Goal: Task Accomplishment & Management: Use online tool/utility

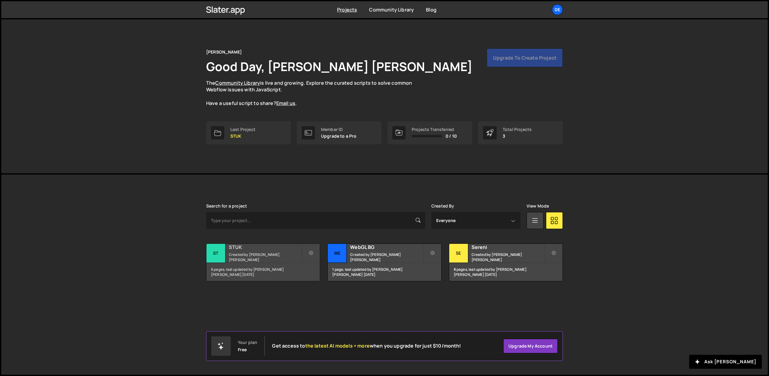
click at [284, 258] on small "Created by [PERSON_NAME] [PERSON_NAME]" at bounding box center [265, 257] width 73 height 10
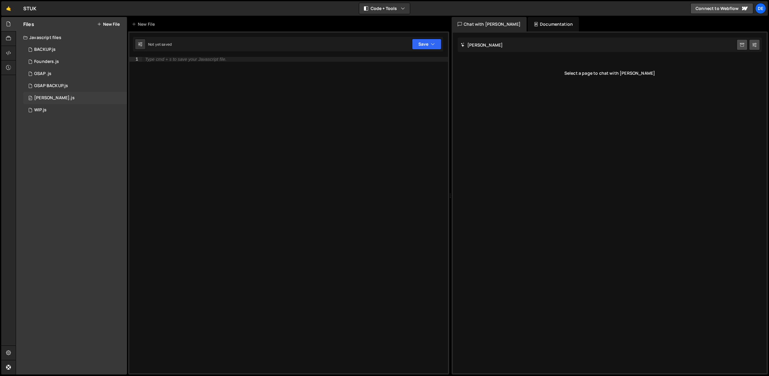
click at [46, 96] on div "[PERSON_NAME].js" at bounding box center [54, 97] width 41 height 5
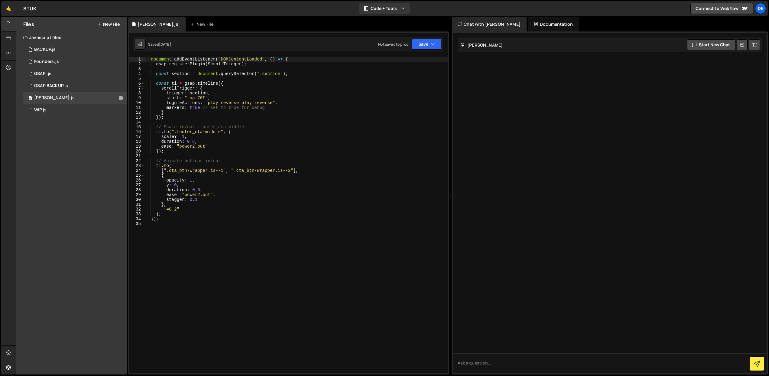
click at [209, 231] on div "document . addEventListener ( "DOMContentLoaded" , ( ) => { gsap . registerPlug…" at bounding box center [295, 220] width 303 height 326
type textarea "});"
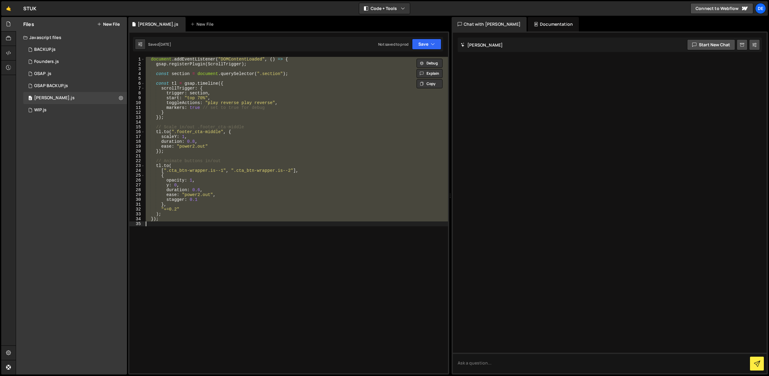
click at [257, 275] on div "document . addEventListener ( "DOMContentLoaded" , ( ) => { gsap . registerPlug…" at bounding box center [295, 215] width 303 height 316
drag, startPoint x: 173, startPoint y: 223, endPoint x: 134, endPoint y: 58, distance: 168.9
click at [134, 58] on div "1 2 3 4 5 6 7 8 9 10 11 12 13 14 15 16 17 18 19 20 21 22 23 24 25 26 27 28 29 3…" at bounding box center [288, 215] width 319 height 316
type textarea "document.addEventListener("DOMContentLoaded", () => { gsap.registerPlugin(Scrol…"
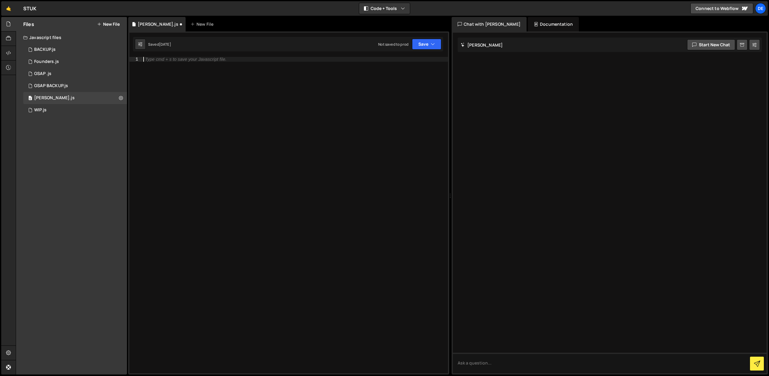
paste textarea "</script>"
type textarea "</script>"
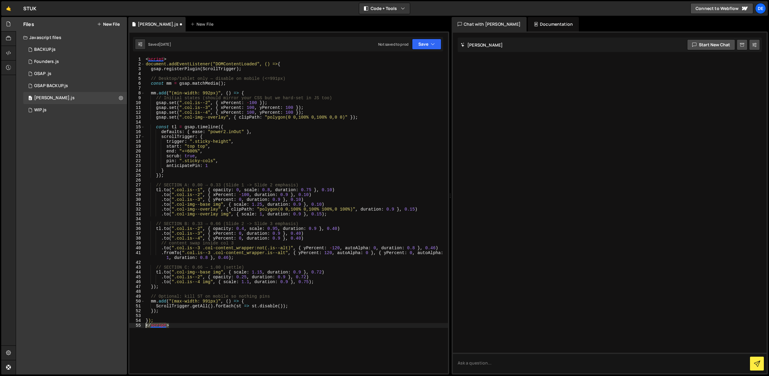
drag, startPoint x: 169, startPoint y: 326, endPoint x: 144, endPoint y: 326, distance: 25.1
click at [144, 326] on div "</script> 1 2 3 4 5 6 7 8 9 10 11 12 13 14 15 16 17 18 19 20 21 22 23 24 25 26 …" at bounding box center [288, 215] width 319 height 316
drag, startPoint x: 174, startPoint y: 60, endPoint x: 140, endPoint y: 60, distance: 33.6
click at [140, 60] on div "}); 1 2 3 4 5 6 7 8 9 10 11 12 13 14 15 16 17 18 19 20 21 22 23 24 25 26 27 28 …" at bounding box center [288, 215] width 319 height 316
type textarea "<script>"
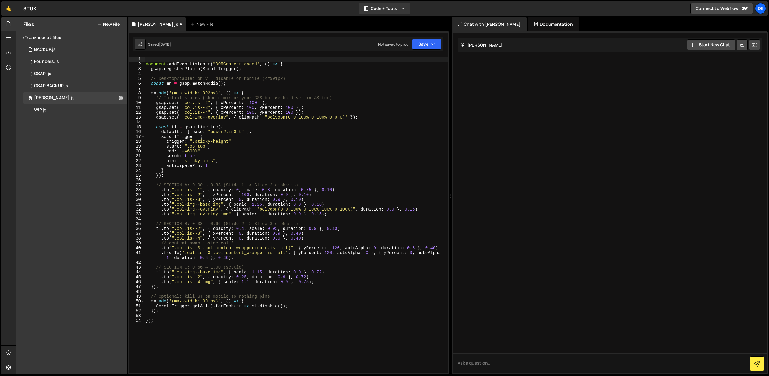
click at [145, 63] on div "document . addEventListener ( "DOMContentLoaded" , ( ) => { gsap . registerPlug…" at bounding box center [295, 220] width 303 height 326
type textarea "document.addEventListener("DOMContentLoaded", () => {"
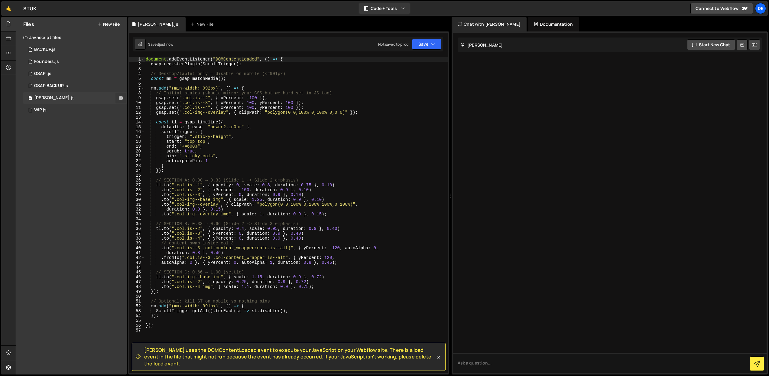
click at [120, 96] on icon at bounding box center [121, 98] width 4 height 6
drag, startPoint x: 57, startPoint y: 157, endPoint x: 28, endPoint y: 87, distance: 75.6
click at [57, 156] on div "Files New File Javascript files 0 BACKUP.js 0 0 Founders.js 0 0 GSAP .js 0 0 0 0" at bounding box center [71, 195] width 111 height 357
click at [5, 53] on div at bounding box center [8, 53] width 15 height 15
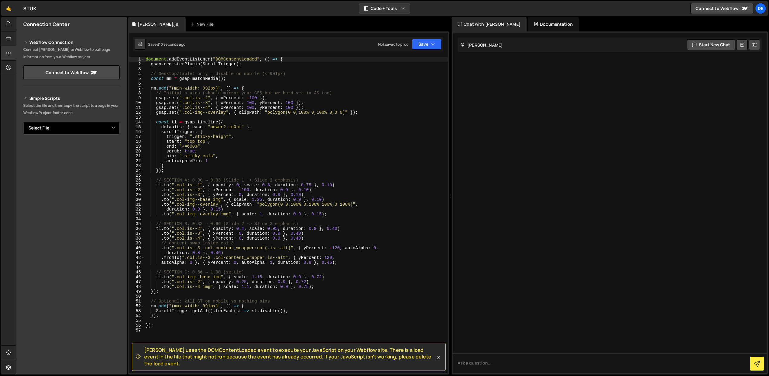
click at [70, 122] on select "Select File BACKUP.js Founders.js GSAP .js GSAP BACKUP.js harry.js WIP.js" at bounding box center [71, 127] width 96 height 13
select select "43430"
click at [23, 121] on select "Select File BACKUP.js Founders.js GSAP .js GSAP BACKUP.js harry.js WIP.js" at bounding box center [71, 127] width 96 height 13
click at [115, 149] on button "Button group with nested dropdown" at bounding box center [115, 148] width 8 height 13
click at [100, 160] on link "Copy Staging Script" at bounding box center [89, 160] width 59 height 8
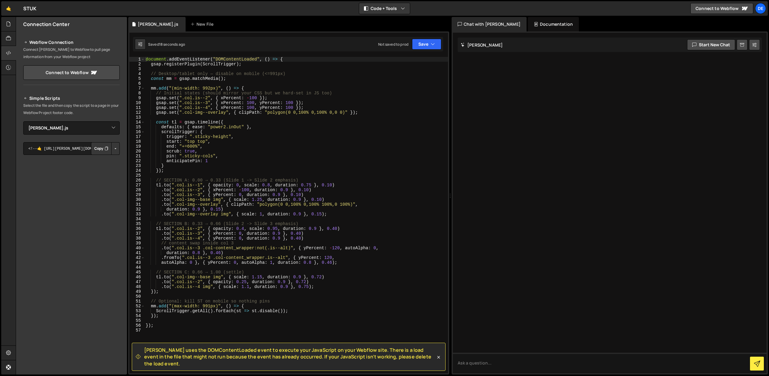
click at [98, 147] on button "Copy" at bounding box center [101, 148] width 21 height 13
click at [138, 46] on icon at bounding box center [140, 44] width 4 height 6
select select "editor"
select select "ace/theme/monokai"
type input "14"
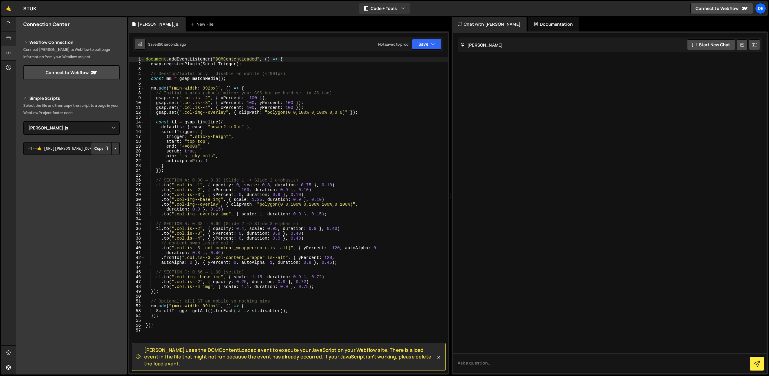
checkbox input "true"
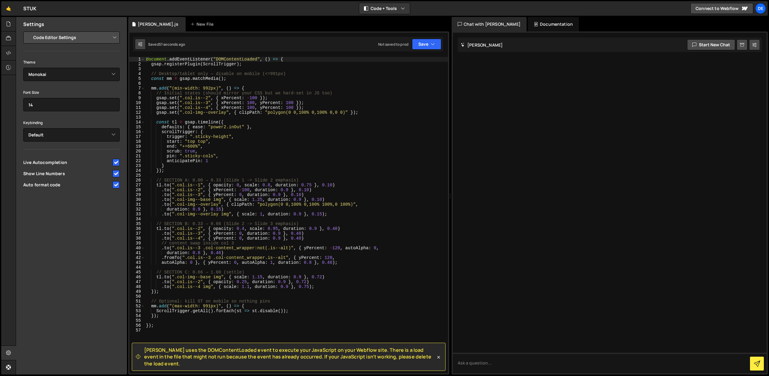
click at [138, 46] on icon at bounding box center [140, 44] width 4 height 6
click at [432, 44] on icon "button" at bounding box center [433, 44] width 4 height 6
click at [420, 59] on div "Save to Staging S" at bounding box center [406, 59] width 63 height 6
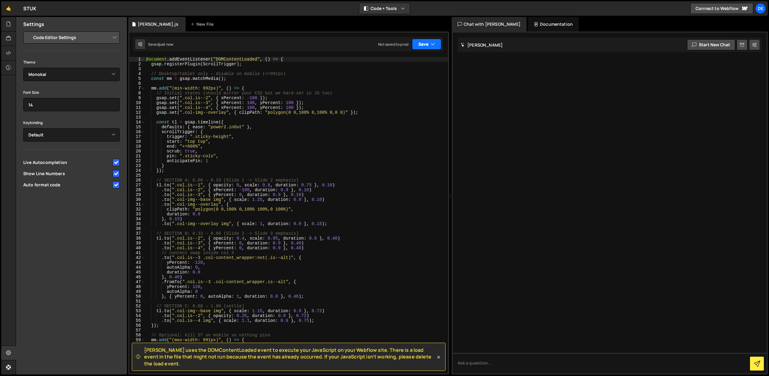
click at [429, 40] on button "Save" at bounding box center [426, 44] width 29 height 11
click at [404, 82] on div "Not saved to prod" at bounding box center [406, 85] width 63 height 7
click at [10, 38] on icon at bounding box center [8, 38] width 5 height 7
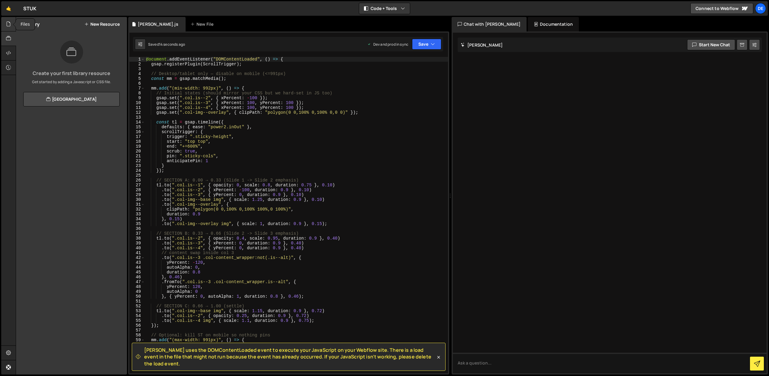
click at [7, 27] on icon at bounding box center [8, 24] width 5 height 7
click at [121, 98] on icon at bounding box center [121, 98] width 4 height 6
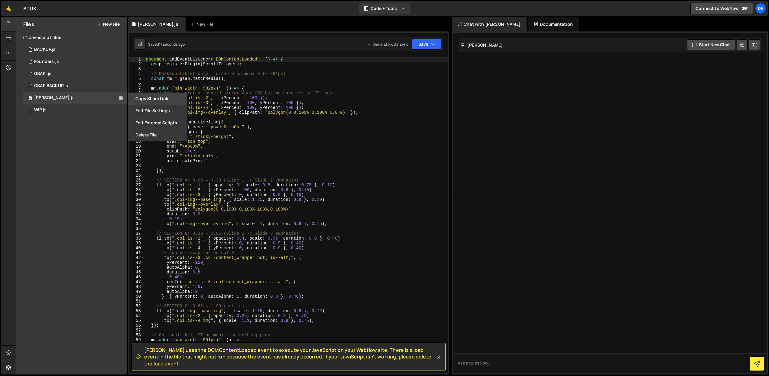
click at [138, 101] on button "Copy share link" at bounding box center [157, 98] width 59 height 12
click at [32, 22] on h2 "Files" at bounding box center [28, 24] width 11 height 7
click at [29, 8] on div "STUK ⚠️ Code is being edited in another browser" at bounding box center [29, 8] width 13 height 7
click at [14, 9] on link "🤙" at bounding box center [8, 8] width 15 height 15
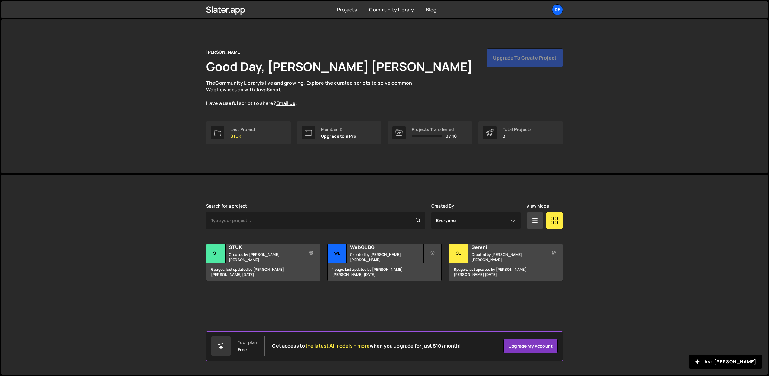
click at [433, 251] on icon at bounding box center [432, 253] width 4 height 6
click at [444, 287] on link "Delete Project" at bounding box center [459, 287] width 72 height 10
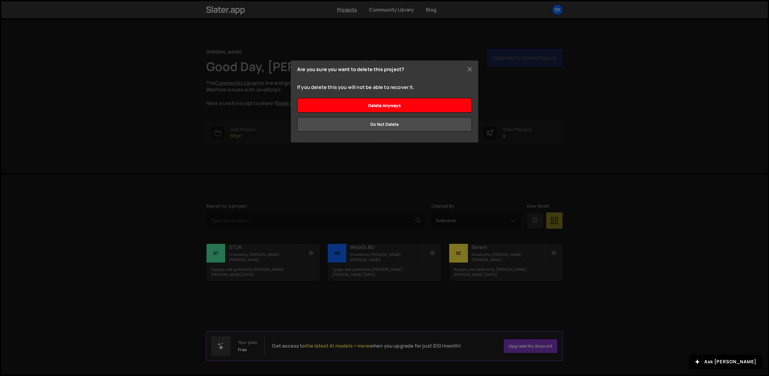
click at [387, 106] on input "Delete anyways" at bounding box center [384, 105] width 175 height 15
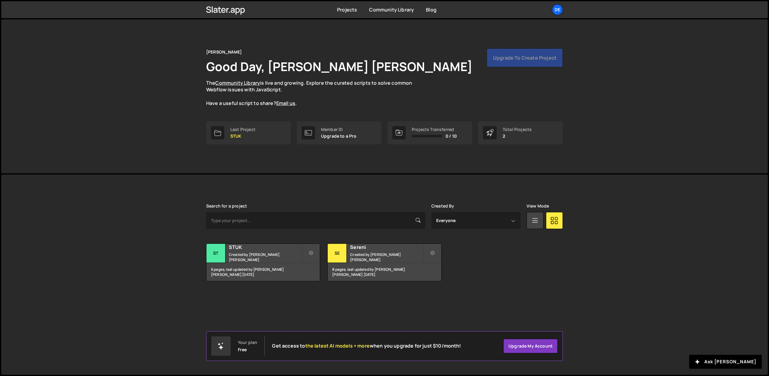
click at [524, 78] on div "Dewald Good Day, Dewald Venter The Community Library is live and growing. Explo…" at bounding box center [384, 77] width 357 height 58
click at [504, 59] on div "Upgrade to create project" at bounding box center [525, 57] width 76 height 19
click at [527, 347] on link "Upgrade my account" at bounding box center [530, 346] width 54 height 15
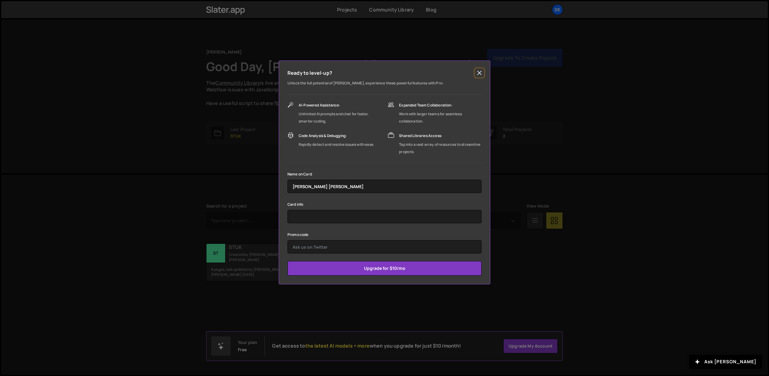
click at [480, 75] on button "Close" at bounding box center [479, 72] width 9 height 9
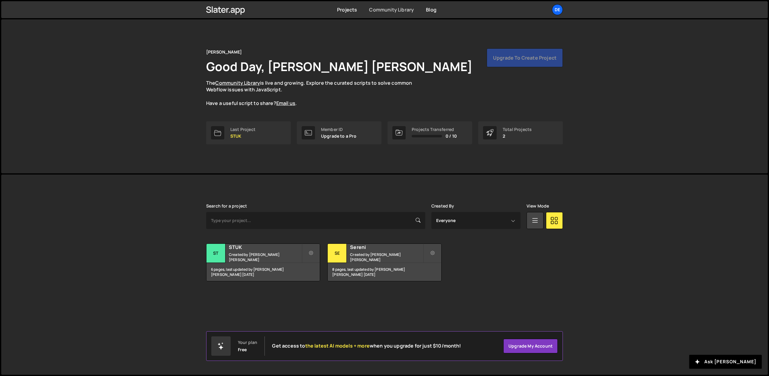
click at [404, 8] on link "Community Library" at bounding box center [391, 9] width 45 height 7
click at [53, 240] on div "Slater is designed for desktop use. Please use a larger screen to access the fu…" at bounding box center [384, 274] width 767 height 200
click at [57, 235] on div "Slater is designed for desktop use. Please use a larger screen to access the fu…" at bounding box center [384, 274] width 767 height 200
drag, startPoint x: 93, startPoint y: 111, endPoint x: 198, endPoint y: 105, distance: 105.3
click at [93, 111] on div "Dewald Good Day, Dewald Venter The Community Library is live and growing. Explo…" at bounding box center [384, 96] width 767 height 154
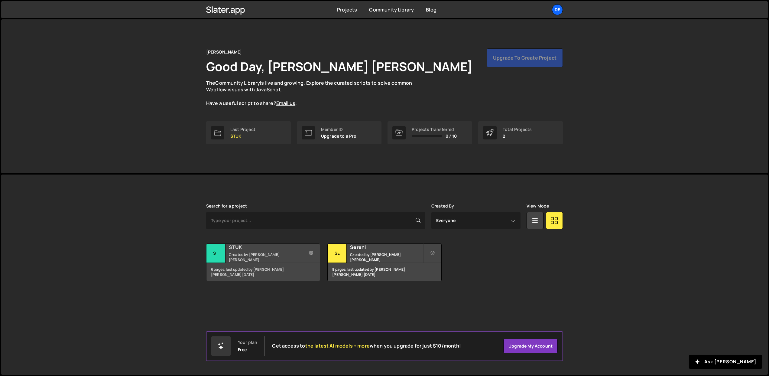
click at [264, 257] on small "Created by Dewald Venter" at bounding box center [265, 257] width 73 height 10
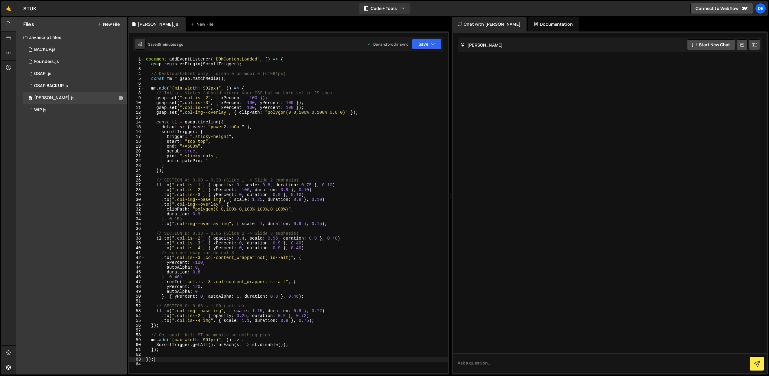
click at [167, 360] on div "document . addEventListener ( "DOMContentLoaded" , ( ) => { gsap . registerPlug…" at bounding box center [296, 220] width 303 height 326
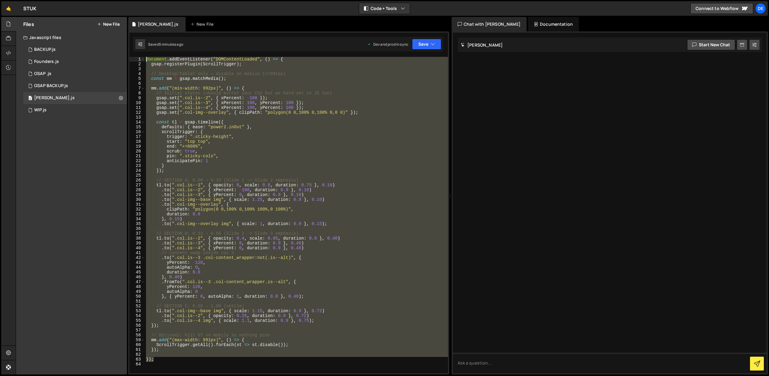
drag, startPoint x: 167, startPoint y: 360, endPoint x: 148, endPoint y: 16, distance: 344.8
click at [146, 14] on div "Hold on a sec... Are you certain you wish to leave this page? Any changes you'v…" at bounding box center [384, 188] width 769 height 376
type textarea "document.addEventListener("DOMContentLoaded", () => { gsap.registerPlugin(Scrol…"
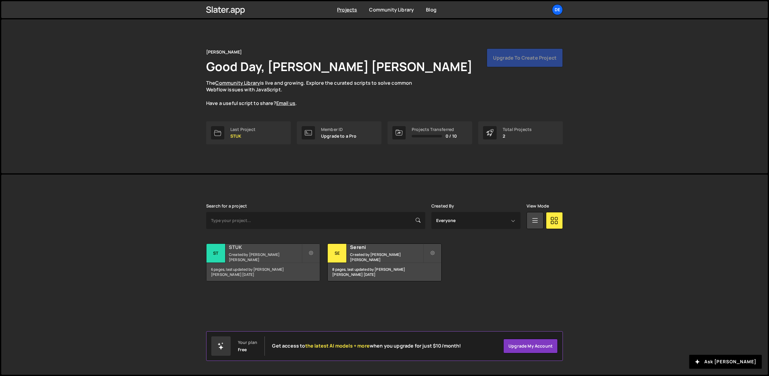
click at [278, 256] on small "Created by [PERSON_NAME] [PERSON_NAME]" at bounding box center [265, 257] width 73 height 10
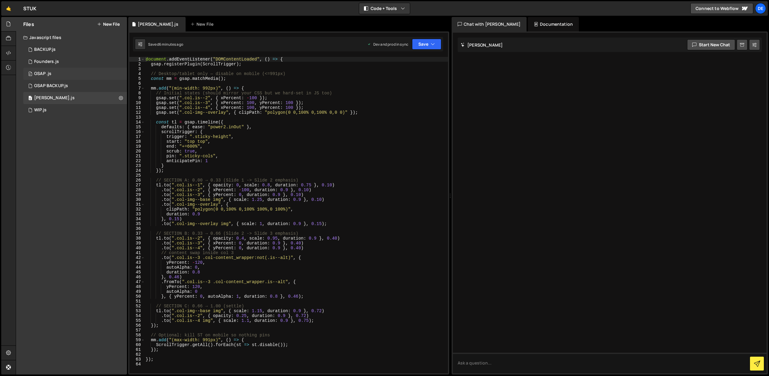
click at [51, 72] on div "GSAP .js" at bounding box center [42, 73] width 17 height 5
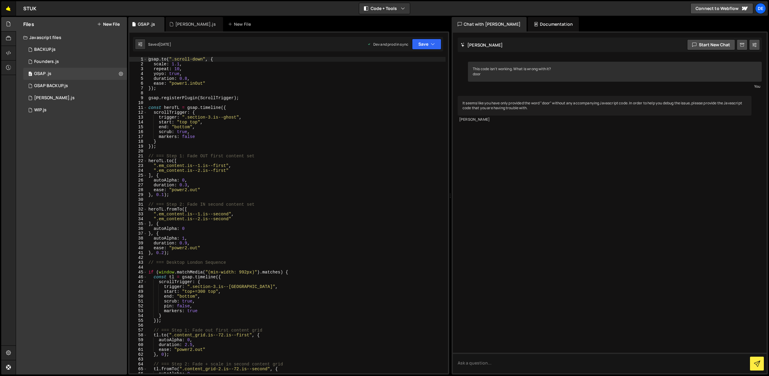
click at [13, 10] on link "🤙" at bounding box center [8, 8] width 15 height 15
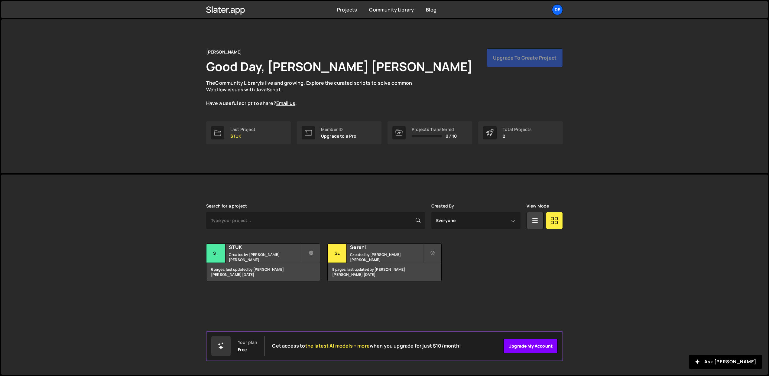
click at [533, 342] on link "Upgrade my account" at bounding box center [530, 346] width 54 height 15
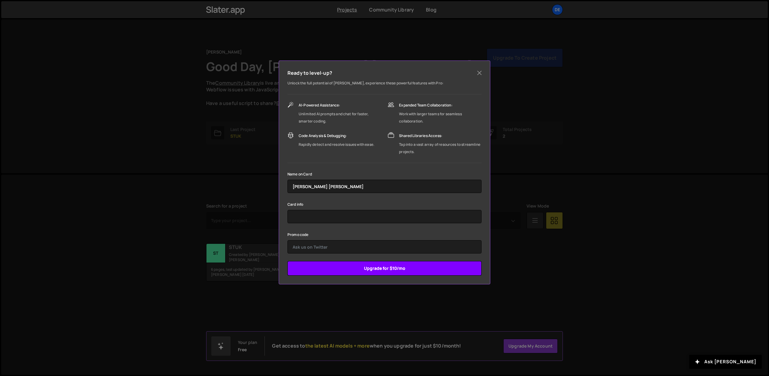
click at [391, 268] on input "Upgrade for $10/mo" at bounding box center [384, 268] width 194 height 15
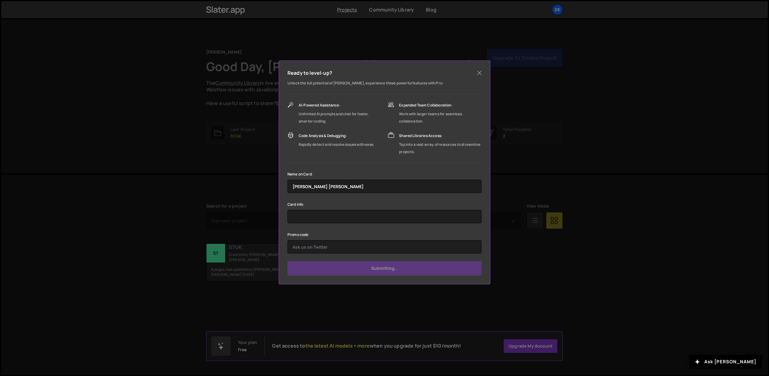
type input "Submit"
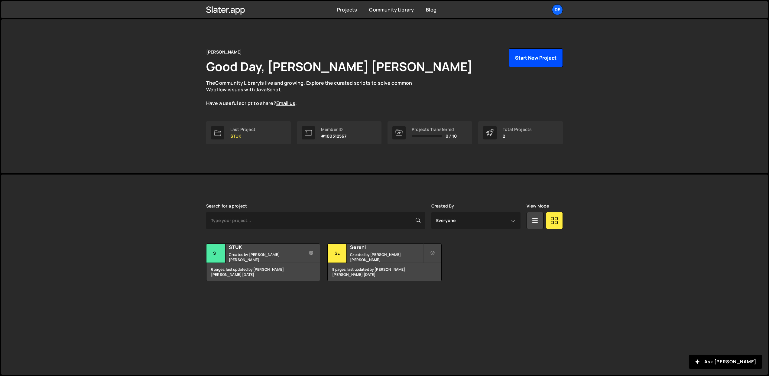
click at [525, 62] on button "Start New Project" at bounding box center [536, 57] width 54 height 19
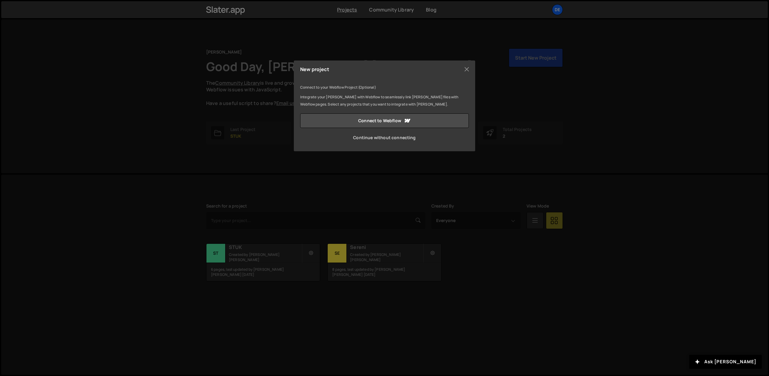
click at [385, 136] on link "Continue without connecting" at bounding box center [384, 137] width 169 height 15
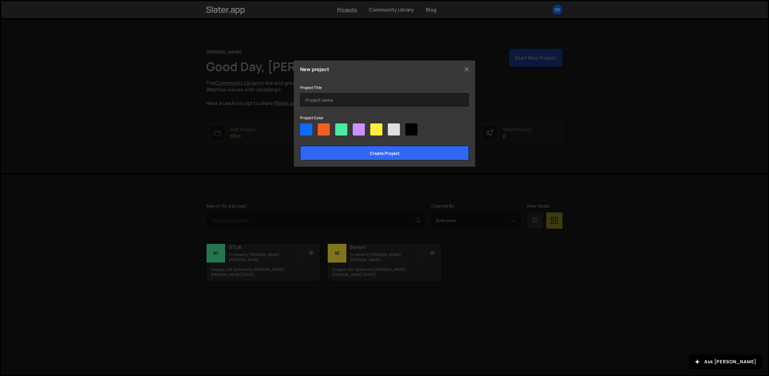
click at [411, 130] on div at bounding box center [411, 129] width 12 height 12
click at [409, 127] on input"] "radio" at bounding box center [407, 125] width 4 height 4
radio input"] "true"
click at [327, 102] on input "text" at bounding box center [384, 99] width 169 height 13
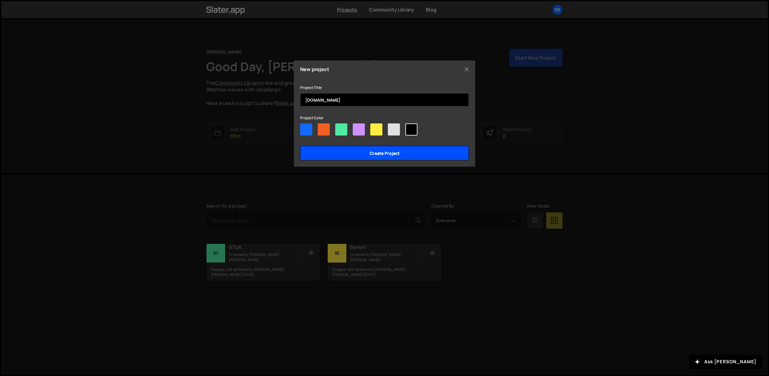
type input "[DOMAIN_NAME]"
click at [367, 156] on input "Create project" at bounding box center [384, 153] width 169 height 15
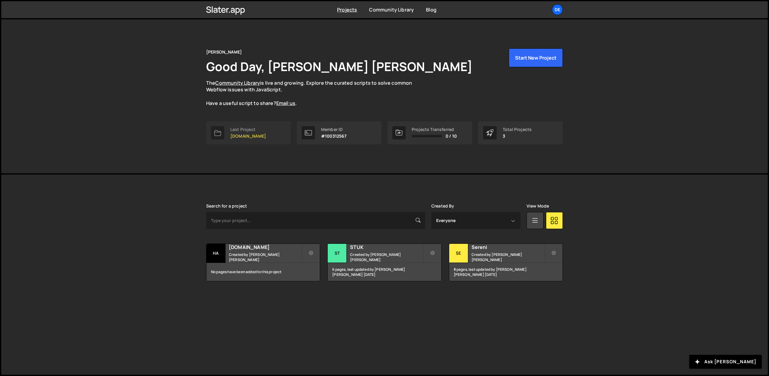
click at [258, 131] on div "Last Project" at bounding box center [248, 129] width 36 height 5
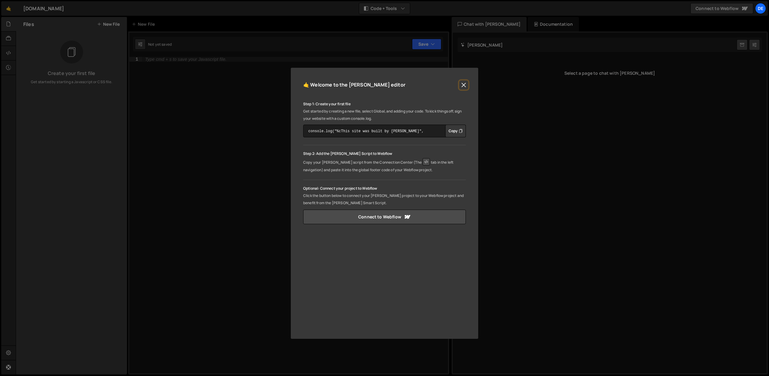
click at [463, 86] on button "Close" at bounding box center [463, 84] width 9 height 9
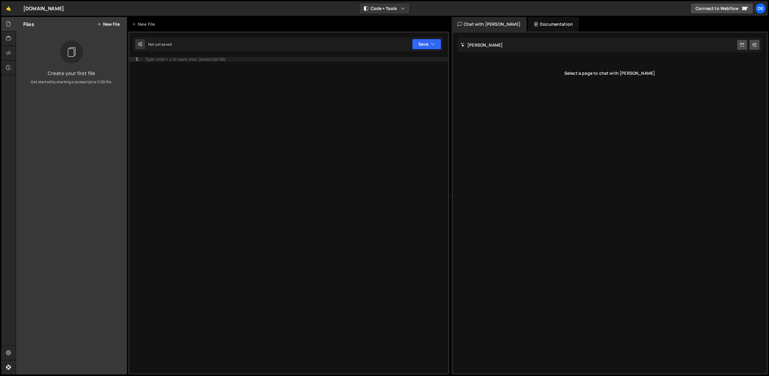
click at [105, 26] on button "New File" at bounding box center [108, 24] width 23 height 5
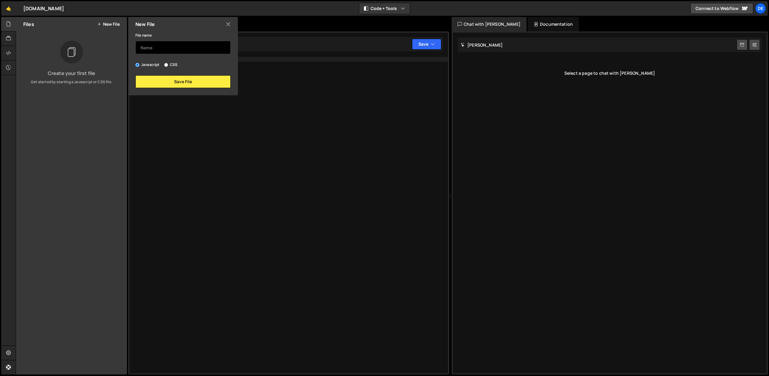
click at [154, 45] on input "text" at bounding box center [182, 47] width 95 height 13
type input "card_animation"
click at [180, 80] on button "Save File" at bounding box center [182, 81] width 95 height 13
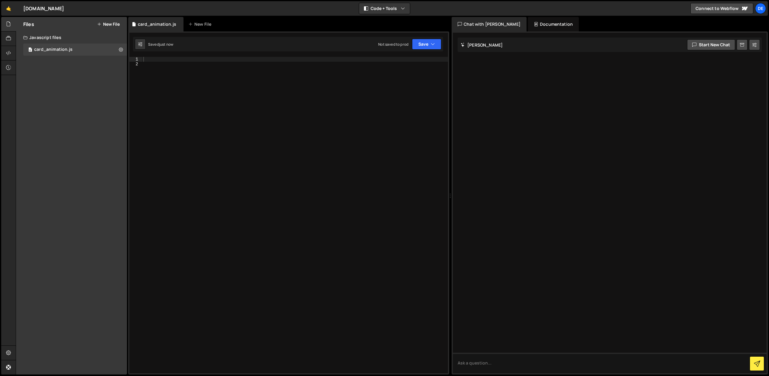
click at [187, 75] on div at bounding box center [295, 220] width 306 height 326
click at [164, 61] on div at bounding box center [295, 220] width 306 height 326
paste textarea "});"
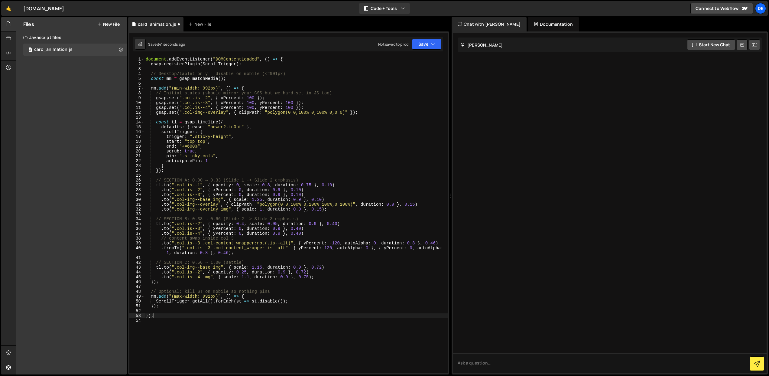
type textarea "ScrollTrigger.getAll().forEach(st => st.disable());"
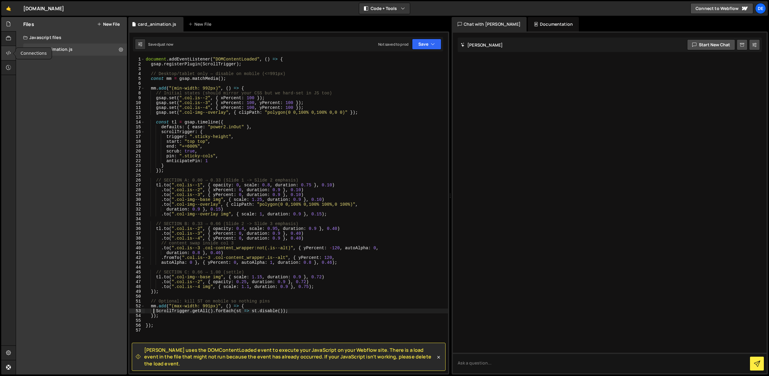
click at [12, 53] on div at bounding box center [8, 53] width 15 height 15
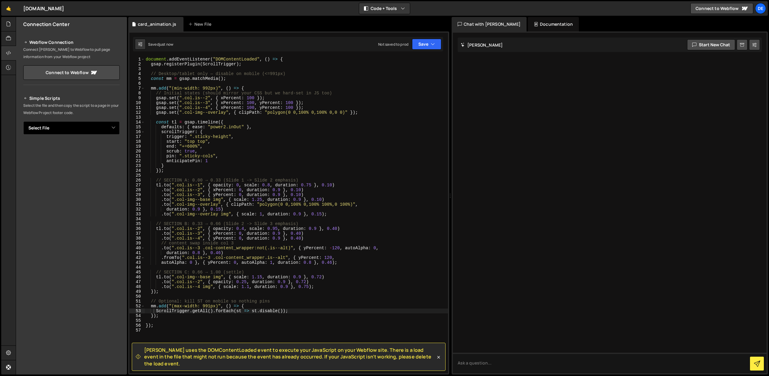
click at [109, 128] on select "Select File card_animation.js" at bounding box center [71, 127] width 96 height 13
select select "45022"
click at [23, 121] on select "Select File card_animation.js" at bounding box center [71, 127] width 96 height 13
click at [117, 149] on button "Button group with nested dropdown" at bounding box center [115, 148] width 8 height 13
click at [101, 160] on link "Copy Staging js" at bounding box center [94, 160] width 50 height 8
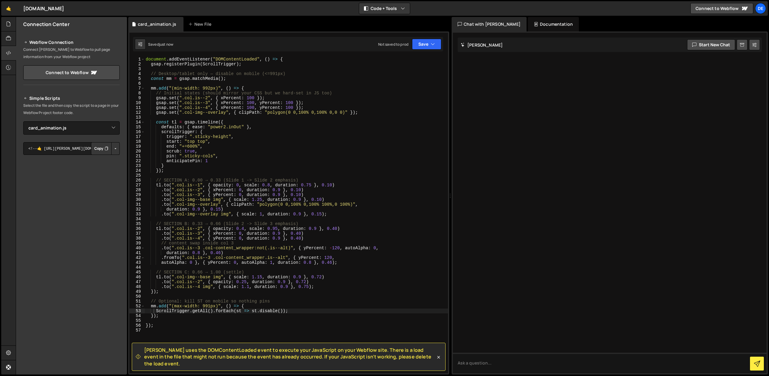
drag, startPoint x: 100, startPoint y: 149, endPoint x: 150, endPoint y: 163, distance: 51.8
click at [100, 149] on button "Copy" at bounding box center [101, 148] width 21 height 13
click at [434, 46] on icon "button" at bounding box center [433, 44] width 4 height 6
click at [408, 61] on div "Save to Staging S" at bounding box center [406, 59] width 63 height 6
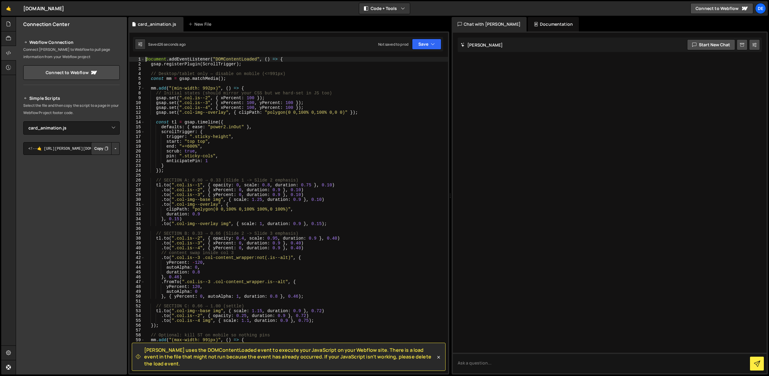
drag, startPoint x: 146, startPoint y: 58, endPoint x: 158, endPoint y: 61, distance: 12.9
click at [146, 58] on div "document . addEventListener ( "DOMContentLoaded" , ( ) => { gsap . registerPlug…" at bounding box center [295, 220] width 303 height 326
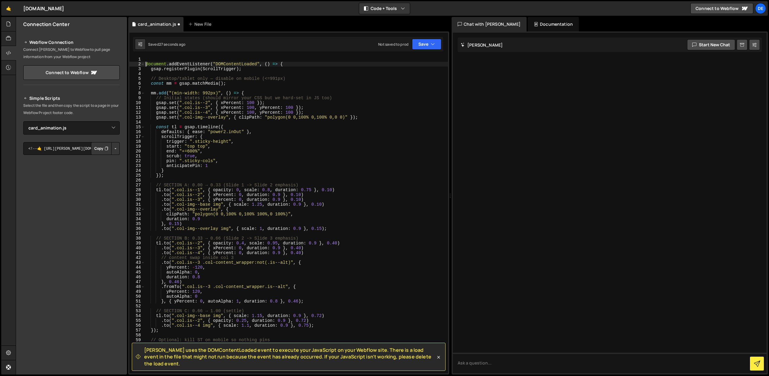
type textarea "document.addEventListener("DOMContentLoaded", () => {"
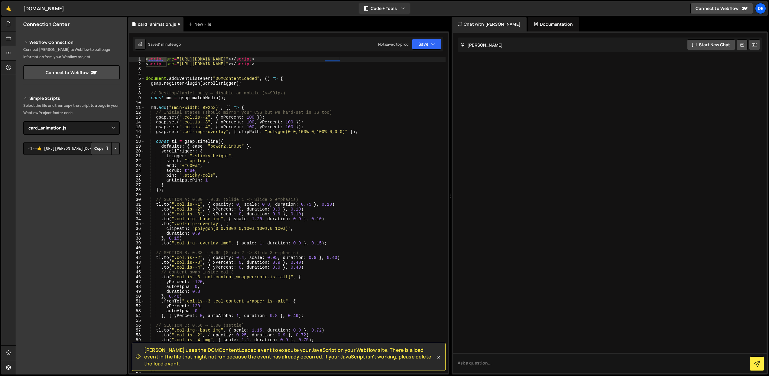
drag, startPoint x: 167, startPoint y: 60, endPoint x: 144, endPoint y: 59, distance: 23.6
click at [144, 59] on div "1 2 3 4 5 6 7 8 9 10 11 12 13 14 15 16 17 18 19 20 21 22 23 24 25 26 27 28 29 3…" at bounding box center [288, 215] width 319 height 316
drag, startPoint x: 160, startPoint y: 64, endPoint x: 144, endPoint y: 63, distance: 16.3
click at [144, 63] on div "src="https://cdn.jsdelivr.net/npm/gsap@3/dist/gsap.min.js"></script> 1 2 3 4 5 …" at bounding box center [288, 215] width 319 height 316
drag, startPoint x: 357, startPoint y: 64, endPoint x: 319, endPoint y: 64, distance: 38.1
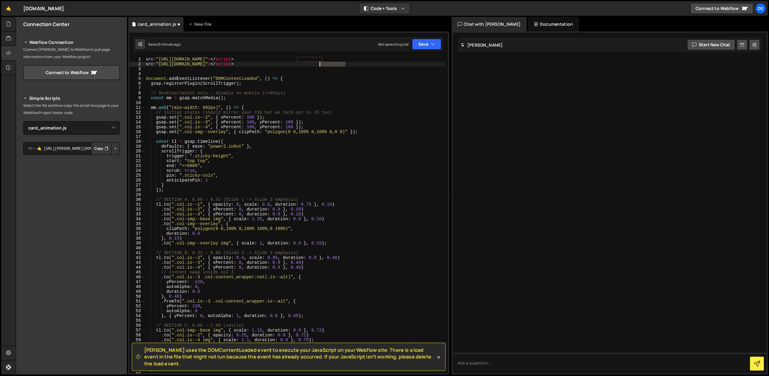
click at [319, 64] on div "src = "https://cdn.jsdelivr.net/npm/gsap@3/dist/gsap.min.js" > </ script > src …" at bounding box center [294, 218] width 301 height 323
drag, startPoint x: 315, startPoint y: 60, endPoint x: 298, endPoint y: 60, distance: 17.2
click at [297, 60] on div "src = "https://cdn.jsdelivr.net/npm/gsap@3/dist/gsap.min.js" > </ script > src …" at bounding box center [294, 218] width 301 height 323
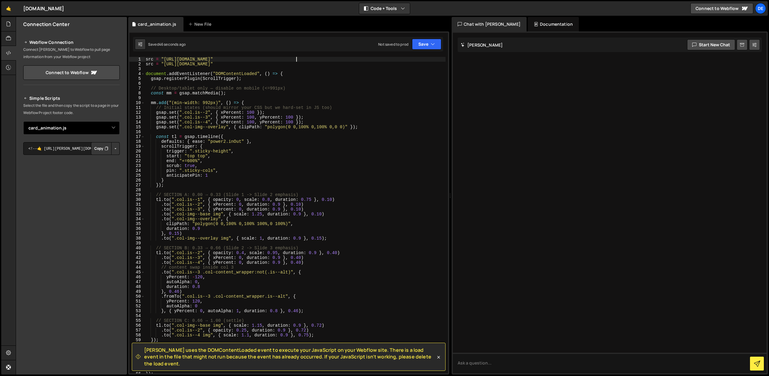
click at [114, 129] on select "Select File card_animation.js" at bounding box center [71, 127] width 96 height 13
click at [23, 121] on select "Select File card_animation.js" at bounding box center [71, 127] width 96 height 13
click at [80, 149] on textarea "<!--🤙 [URL][PERSON_NAME][DOMAIN_NAME]> <script>document.addEventListener("DOMCo…" at bounding box center [71, 148] width 96 height 13
click at [116, 150] on button "Button group with nested dropdown" at bounding box center [115, 148] width 8 height 13
click at [88, 160] on link "Copy Staging js" at bounding box center [94, 160] width 50 height 8
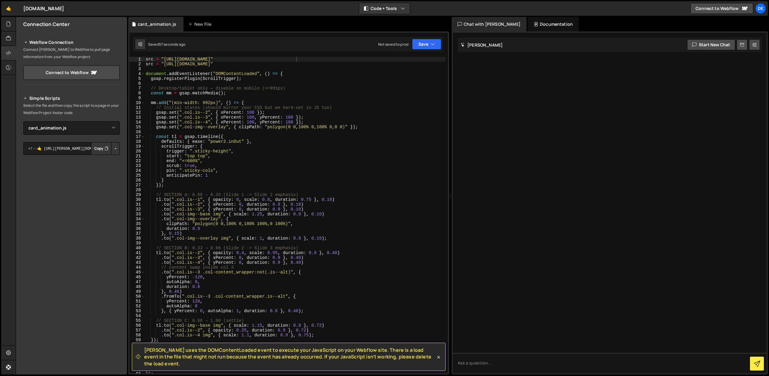
click at [98, 150] on button "Copy" at bounding box center [101, 148] width 21 height 13
drag, startPoint x: 278, startPoint y: 60, endPoint x: 142, endPoint y: 59, distance: 136.0
click at [142, 59] on div "src = "https://cdn.jsdelivr.net/npm/gsap@3/dist/ScrollTrigger.min.js" 1 2 3 4 5…" at bounding box center [288, 215] width 319 height 316
type textarea "src = "https://cdn.jsdelivr.net/npm/gsap@3/dist/gsap.min.js" src = "https://cdn…"
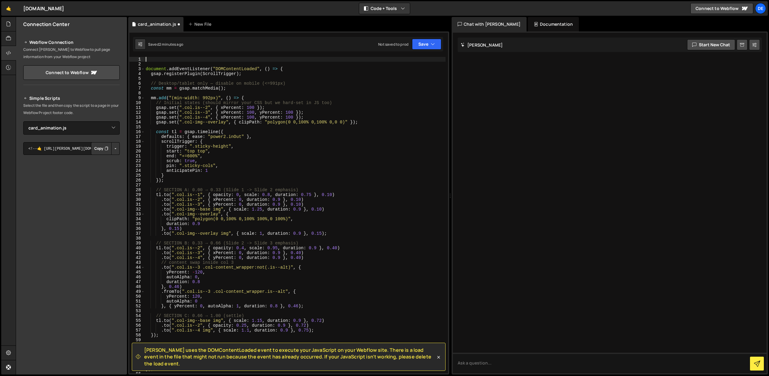
click at [147, 69] on div "document . addEventListener ( "DOMContentLoaded" , ( ) => { gsap . registerPlug…" at bounding box center [294, 218] width 301 height 323
type textarea "document.addEventListener("DOMContentLoaded", () => {"
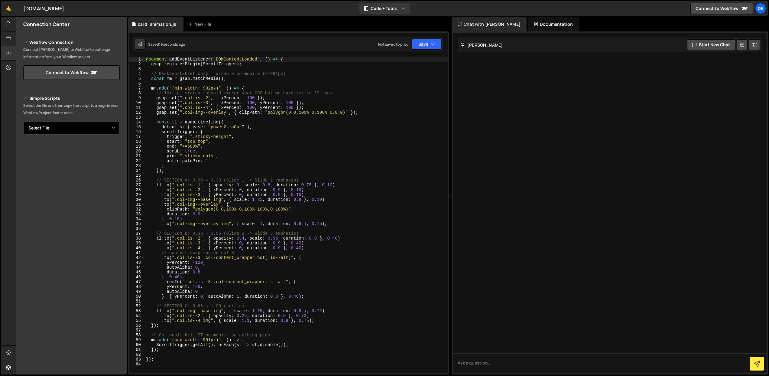
click at [116, 127] on select "Select File card_animation.js" at bounding box center [71, 127] width 96 height 13
select select "45022"
click at [23, 121] on select "Select File card_animation.js" at bounding box center [71, 127] width 96 height 13
click at [431, 44] on icon "button" at bounding box center [433, 44] width 4 height 6
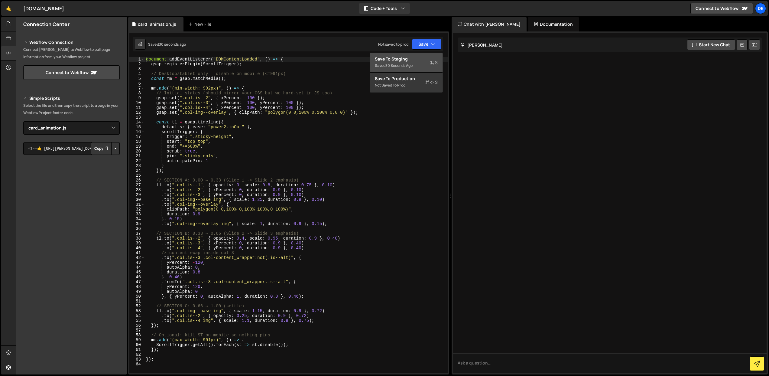
click at [406, 65] on div "30 seconds ago" at bounding box center [398, 65] width 27 height 5
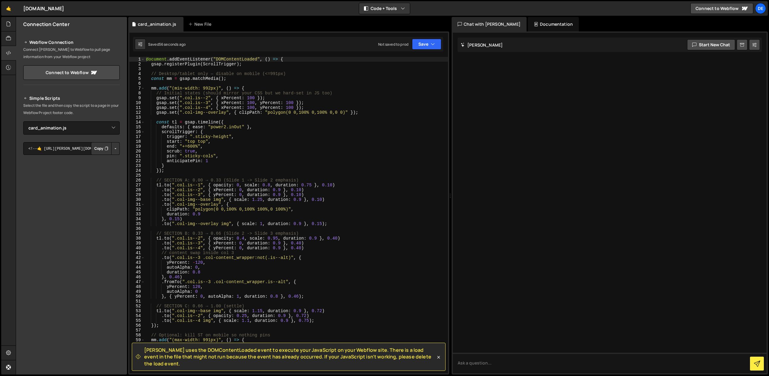
click at [291, 274] on div "document . addEventListener ( "DOMContentLoaded" , ( ) => { gsap . registerPlug…" at bounding box center [296, 220] width 303 height 326
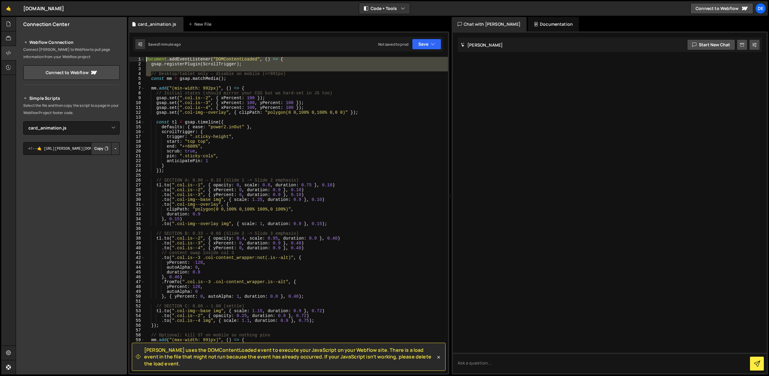
drag, startPoint x: 151, startPoint y: 73, endPoint x: 139, endPoint y: 56, distance: 20.7
click at [139, 56] on div "[PERSON_NAME] uses the DOMContentLoaded event to execute your JavaScript on you…" at bounding box center [288, 202] width 321 height 343
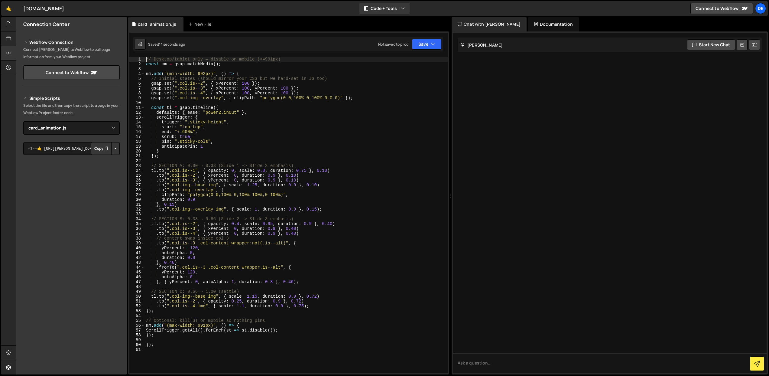
type textarea "});"
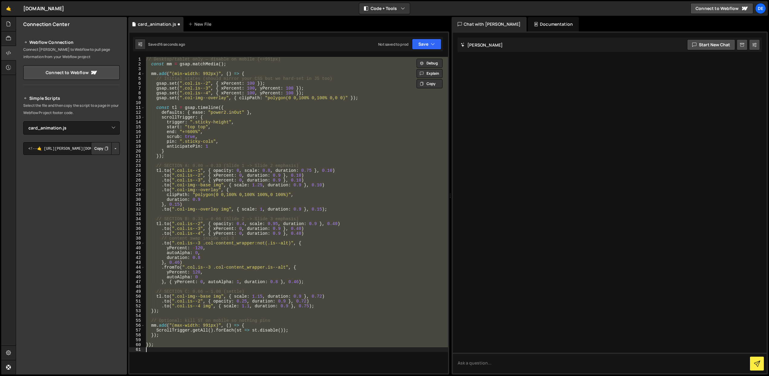
click at [269, 69] on div "// Desktop/tablet only — disable on mobile (<=991px) const mm = gsap . matchMed…" at bounding box center [296, 215] width 303 height 316
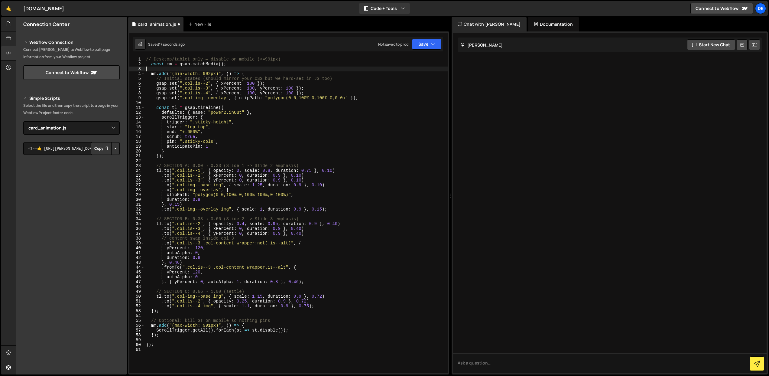
type textarea "// Desktop/tablet only — disable on mobile (<=991px)"
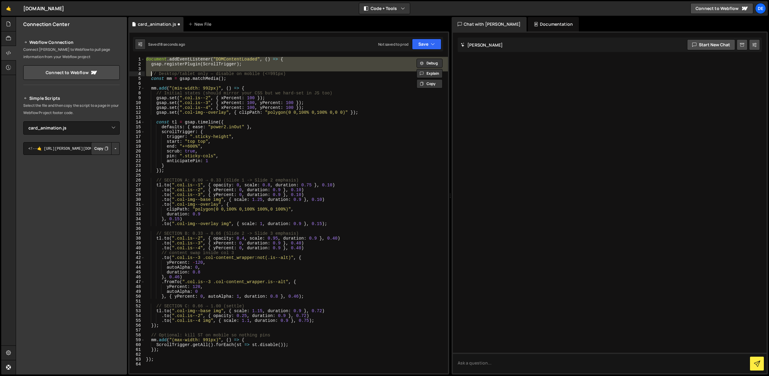
click at [269, 68] on div "document . addEventListener ( "DOMContentLoaded" , ( ) => { gsap . registerPlug…" at bounding box center [296, 215] width 303 height 316
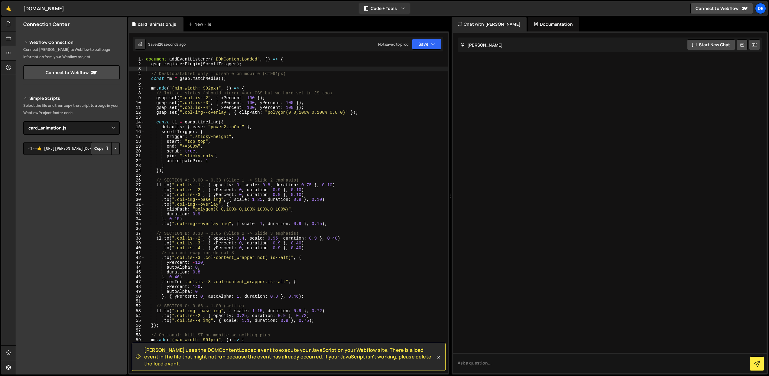
drag, startPoint x: 144, startPoint y: 356, endPoint x: 426, endPoint y: 362, distance: 282.4
click at [426, 362] on span "[PERSON_NAME] uses the DOMContentLoaded event to execute your JavaScript on you…" at bounding box center [289, 356] width 291 height 20
copy span "[PERSON_NAME] uses the DOMContentLoaded event to execute your JavaScript on you…"
click at [488, 363] on textarea at bounding box center [610, 362] width 314 height 21
paste textarea "[PERSON_NAME] uses the DOMContentLoaded event to execute your JavaScript on you…"
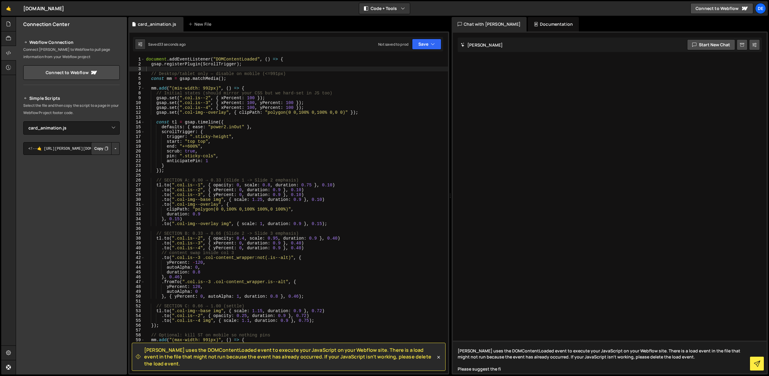
type textarea "[PERSON_NAME] uses the DOMContentLoaded event to execute your JavaScript on you…"
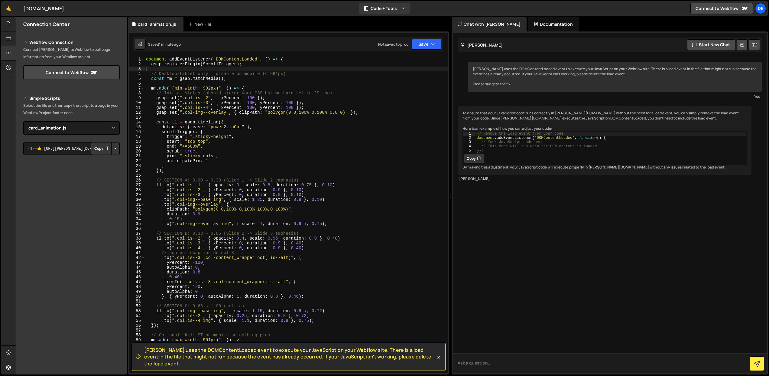
scroll to position [0, 0]
type textarea "document.addEventListener("DOMContentLoaded", () => {"
drag, startPoint x: 265, startPoint y: 58, endPoint x: 143, endPoint y: 59, distance: 122.1
click at [143, 59] on div "document.addEventListener("DOMContentLoaded", () => { 1 2 3 4 5 6 7 8 9 10 11 1…" at bounding box center [288, 215] width 319 height 316
click at [150, 63] on div "gsap . registerPlugin ( ScrollTrigger ) ; // Desktop/tablet only — disable on m…" at bounding box center [296, 220] width 303 height 326
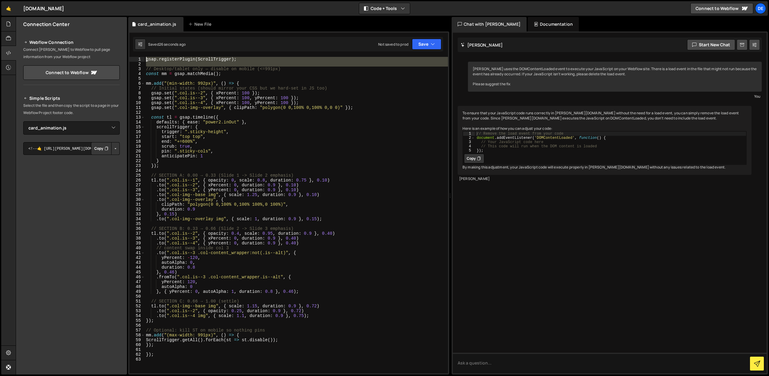
drag, startPoint x: 146, startPoint y: 69, endPoint x: 138, endPoint y: 56, distance: 15.4
click at [138, 56] on div "gsap.registerPlugin(ScrollTrigger); 1 2 3 4 5 6 7 8 9 10 11 12 13 14 15 16 17 1…" at bounding box center [288, 202] width 321 height 343
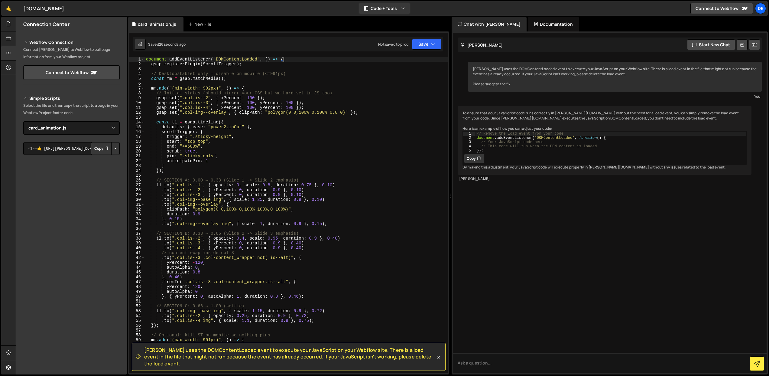
click at [219, 191] on div "document . addEventListener ( "DOMContentLoaded" , ( ) => { gsap . registerPlug…" at bounding box center [296, 220] width 303 height 326
type textarea "});"
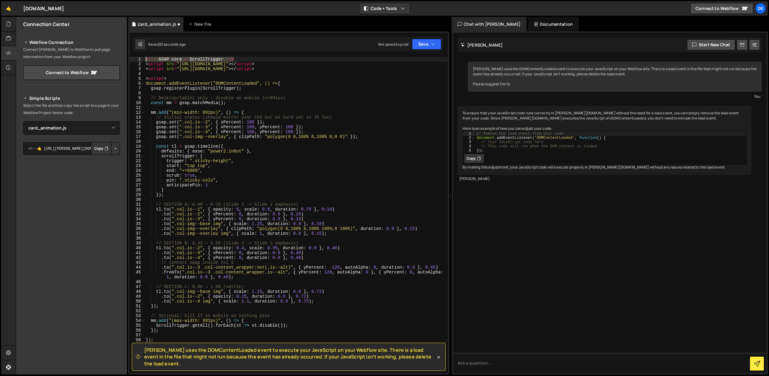
drag, startPoint x: 238, startPoint y: 60, endPoint x: 140, endPoint y: 56, distance: 98.6
click at [140, 56] on div "[PERSON_NAME] uses the DOMContentLoaded event to execute your JavaScript on you…" at bounding box center [288, 202] width 321 height 343
type textarea "<!-- GSAP core + ScrollTrigger -->"
drag, startPoint x: 149, startPoint y: 63, endPoint x: 141, endPoint y: 63, distance: 8.5
click at [141, 63] on div "1 2 3 4 5 6 7 8 9 10 11 12 13 14 15 16 17 18 19 20 21 22 23 24 25 26 27 28 29 3…" at bounding box center [288, 215] width 319 height 316
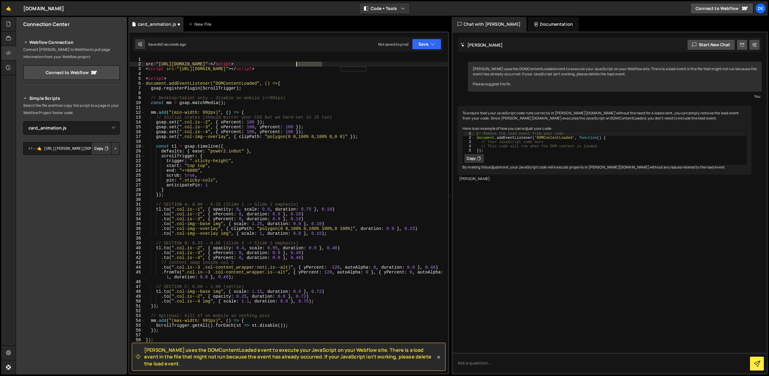
drag, startPoint x: 314, startPoint y: 63, endPoint x: 297, endPoint y: 63, distance: 16.6
click at [297, 63] on div "src = "[URL][DOMAIN_NAME]" > </ script > < script src = "[URL][DOMAIN_NAME]" > …" at bounding box center [295, 220] width 303 height 326
drag, startPoint x: 321, startPoint y: 69, endPoint x: 145, endPoint y: 70, distance: 175.9
click at [145, 70] on div "src = "[URL][DOMAIN_NAME]" < script src = "[URL][DOMAIN_NAME]" > </ script > < …" at bounding box center [295, 220] width 303 height 326
type textarea "<!-- GSAP core + ScrollTrigger -->"
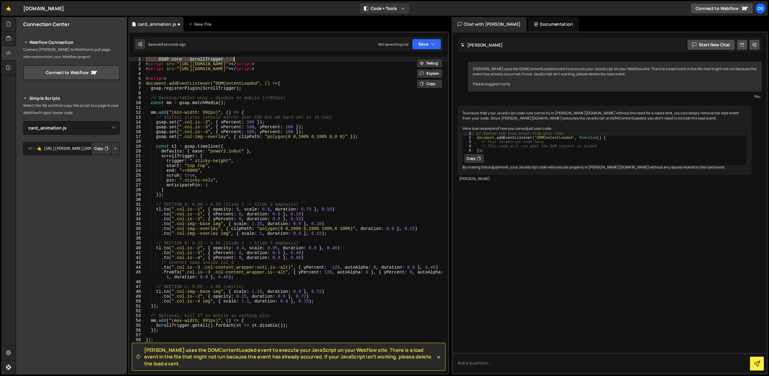
drag, startPoint x: 547, startPoint y: 243, endPoint x: 513, endPoint y: 200, distance: 54.5
click at [543, 238] on div "[PERSON_NAME] uses the DOMContentLoaded event to execute your JavaScript on you…" at bounding box center [610, 203] width 314 height 340
click at [486, 361] on textarea at bounding box center [610, 362] width 314 height 21
type textarea "Please clean up my code"
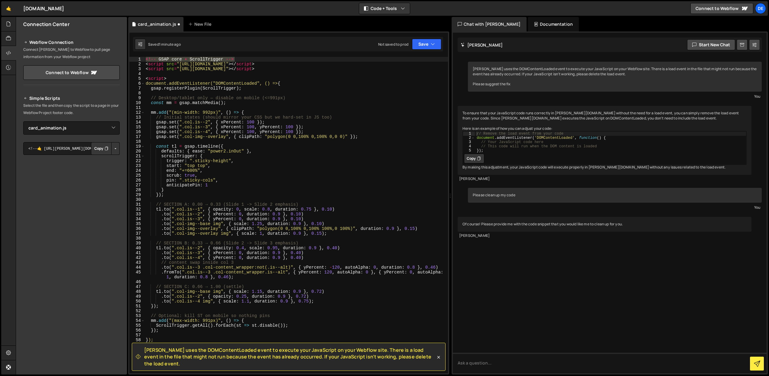
click at [229, 171] on div "<!-- GSAP core + ScrollTrigger --> < script src = "[URL][DOMAIN_NAME]" > </ scr…" at bounding box center [295, 220] width 303 height 326
type textarea "</script>"
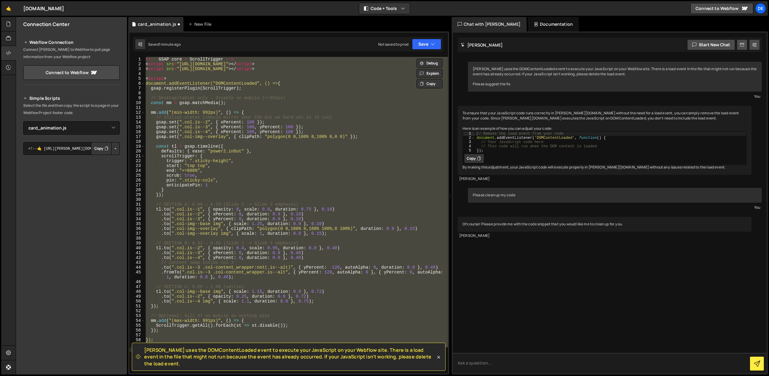
click at [478, 366] on textarea at bounding box center [610, 362] width 314 height 21
paste textarea "<!-- LORE ipsu + DolorsItametc --> <adipis eli="seddo://eiu.temporin.utl/etd/ma…"
type textarea "<!-- LORE ipsu + DolorsItametc --> <adipis eli="seddo://eiu.temporin.utl/etd/ma…"
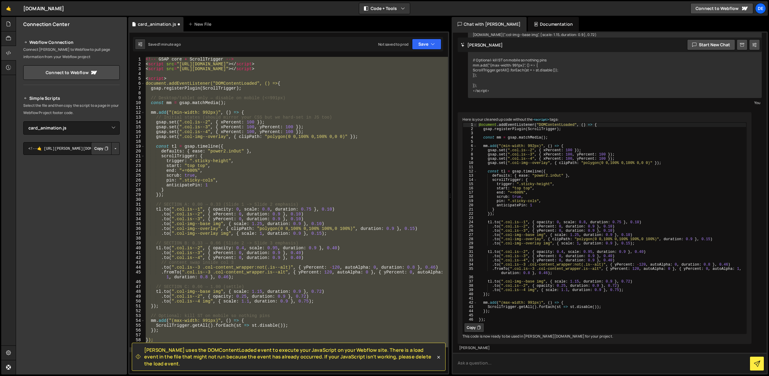
scroll to position [486, 0]
click at [476, 323] on button "Copy" at bounding box center [474, 328] width 20 height 10
click at [285, 316] on div "<!-- GSAP core + ScrollTrigger --> < script src = "[URL][DOMAIN_NAME]" > </ scr…" at bounding box center [295, 215] width 303 height 316
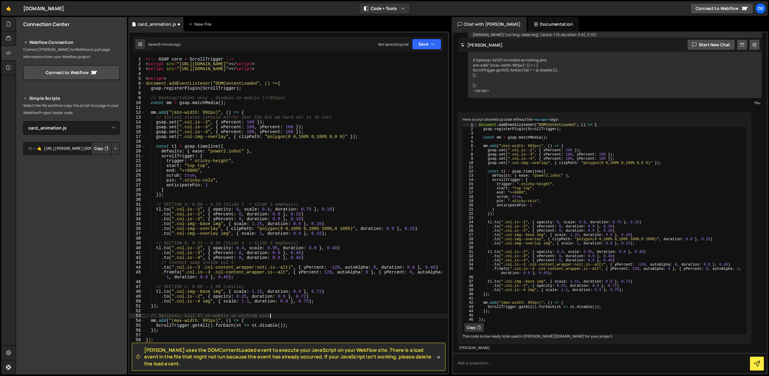
type textarea "</script>"
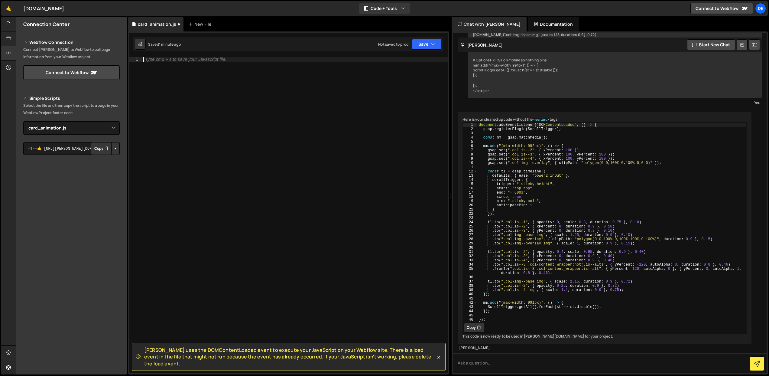
paste textarea "});"
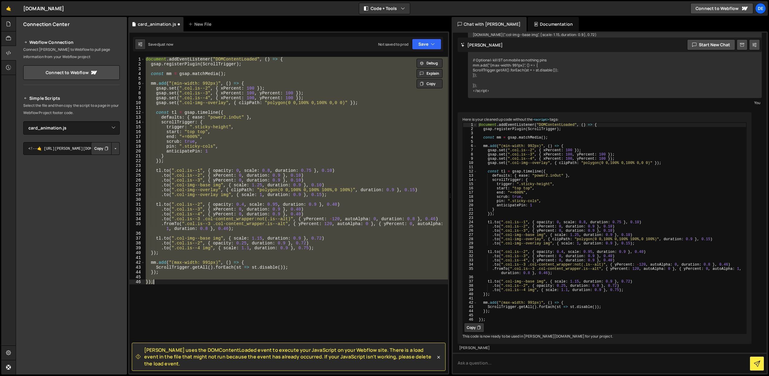
click at [264, 322] on div "document . addEventListener ( "DOMContentLoaded" , ( ) => { gsap . registerPlug…" at bounding box center [295, 215] width 303 height 316
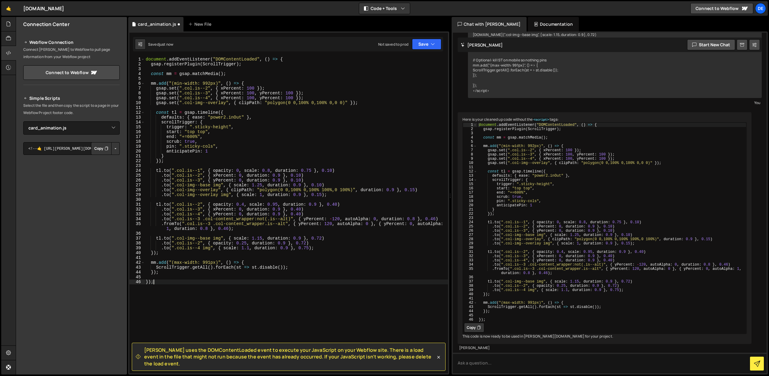
type textarea "ScrollTrigger.getAll().forEach(st => st.disable());"
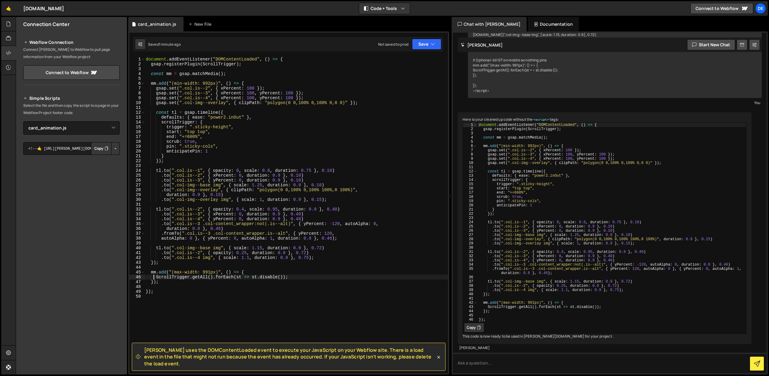
click at [475, 323] on button "Copy" at bounding box center [474, 328] width 20 height 10
click at [80, 302] on div "Connection Center Webflow Connection Connect [PERSON_NAME] to Webflow to pull p…" at bounding box center [71, 195] width 111 height 357
click at [7, 36] on icon at bounding box center [8, 38] width 5 height 7
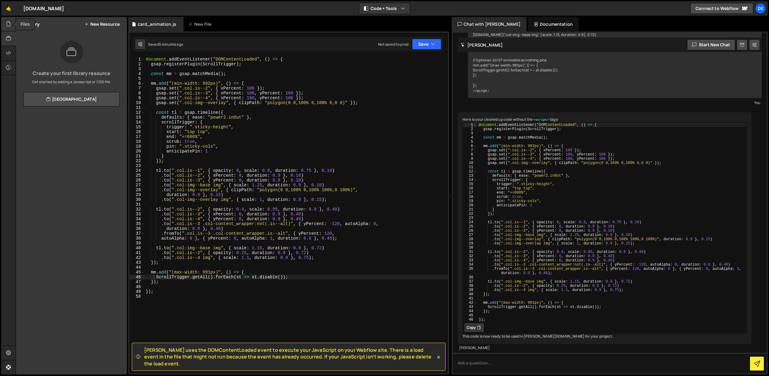
click at [9, 28] on div at bounding box center [8, 24] width 15 height 15
click at [120, 50] on icon at bounding box center [121, 50] width 4 height 6
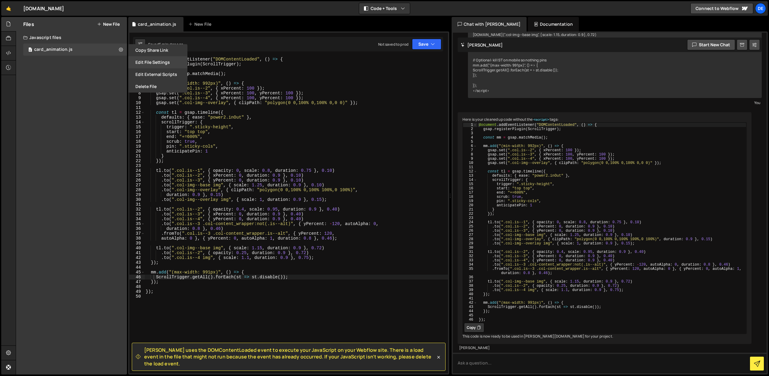
click at [149, 64] on button "Edit File Settings" at bounding box center [157, 62] width 59 height 12
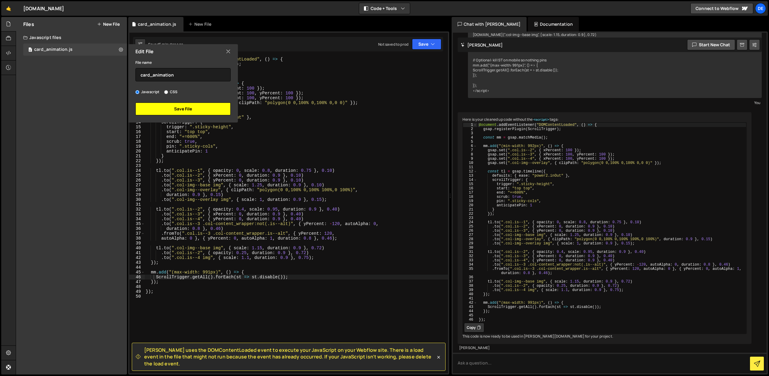
click at [185, 109] on button "Save File" at bounding box center [182, 108] width 95 height 13
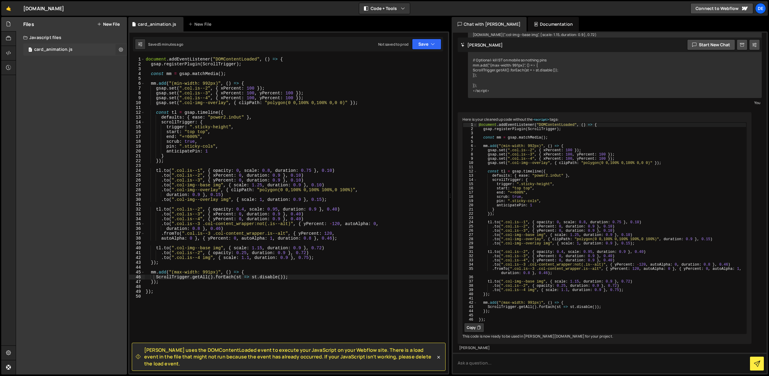
click at [120, 50] on icon at bounding box center [121, 50] width 4 height 6
click at [144, 52] on button "Copy share link" at bounding box center [157, 50] width 59 height 12
click at [96, 73] on div "Files New File Javascript files 0 card_animation.js 0 CSS files Copy share link…" at bounding box center [71, 195] width 111 height 357
drag, startPoint x: 105, startPoint y: 90, endPoint x: 100, endPoint y: 86, distance: 6.6
click at [105, 90] on div "Files New File Javascript files 0 card_animation.js 0 CSS files Copy share link…" at bounding box center [71, 195] width 111 height 357
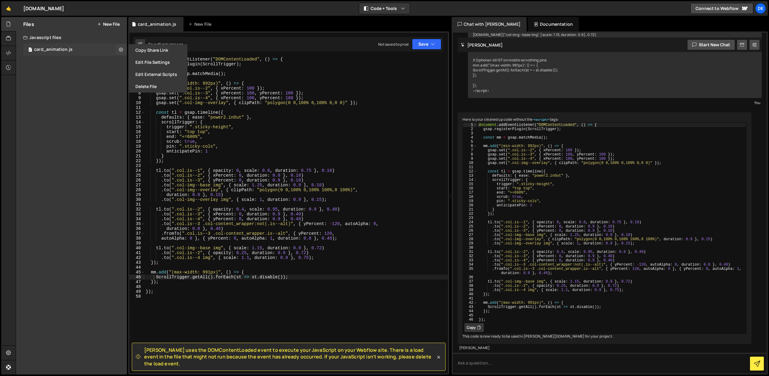
drag, startPoint x: 71, startPoint y: 51, endPoint x: 60, endPoint y: 43, distance: 13.2
click at [71, 51] on div "card_animation.js" at bounding box center [53, 49] width 38 height 5
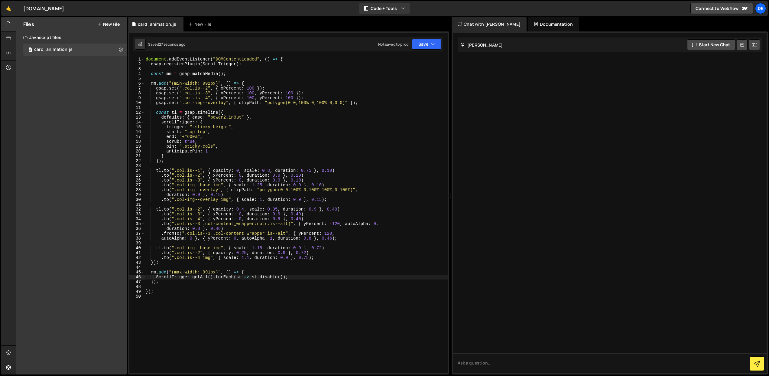
click at [57, 38] on div "Javascript files" at bounding box center [71, 37] width 111 height 12
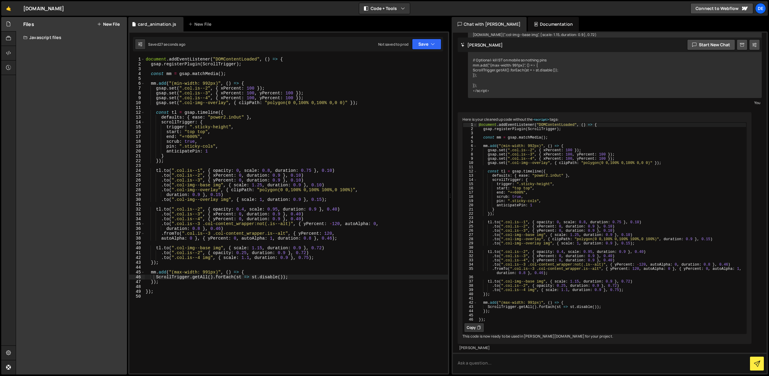
scroll to position [486, 0]
click at [43, 37] on div "Javascript files" at bounding box center [71, 37] width 111 height 12
drag, startPoint x: 48, startPoint y: 50, endPoint x: 41, endPoint y: 50, distance: 7.6
click at [48, 50] on div "card_animation.js" at bounding box center [53, 49] width 38 height 5
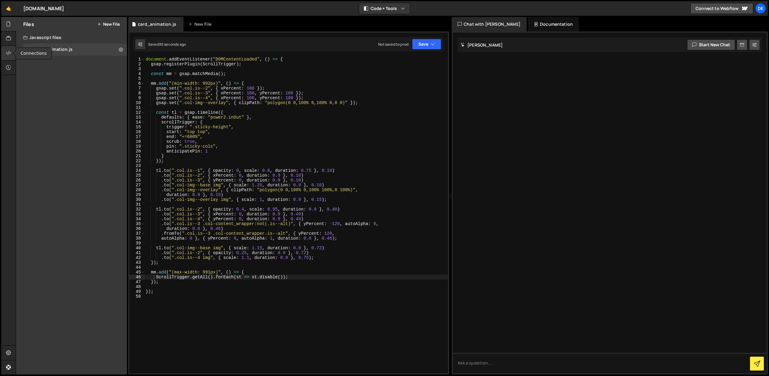
click at [10, 57] on div at bounding box center [8, 53] width 15 height 15
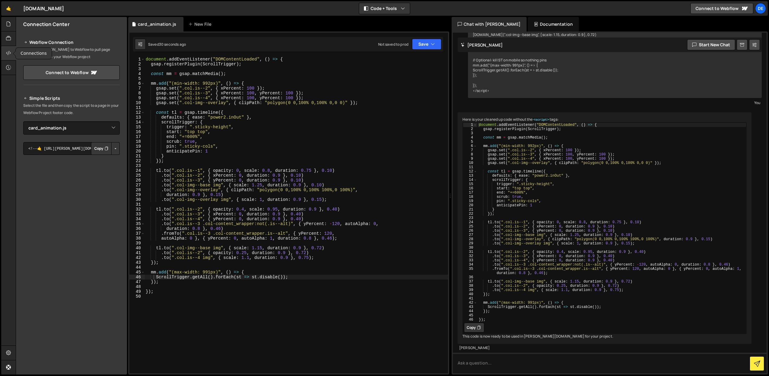
scroll to position [486, 0]
click at [92, 128] on select "Select File card_animation.js" at bounding box center [71, 127] width 96 height 13
click at [23, 121] on select "Select File card_animation.js" at bounding box center [71, 127] width 96 height 13
click at [114, 150] on button "Button group with nested dropdown" at bounding box center [115, 148] width 8 height 13
click at [101, 166] on link "Copy Production Script" at bounding box center [89, 168] width 59 height 8
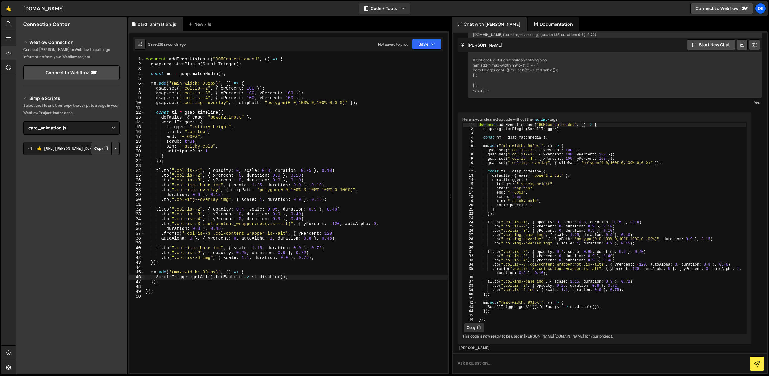
click at [99, 149] on button "Copy" at bounding box center [101, 148] width 21 height 13
click at [472, 323] on button "Copy" at bounding box center [474, 328] width 20 height 10
